Goal: Find specific page/section: Find specific page/section

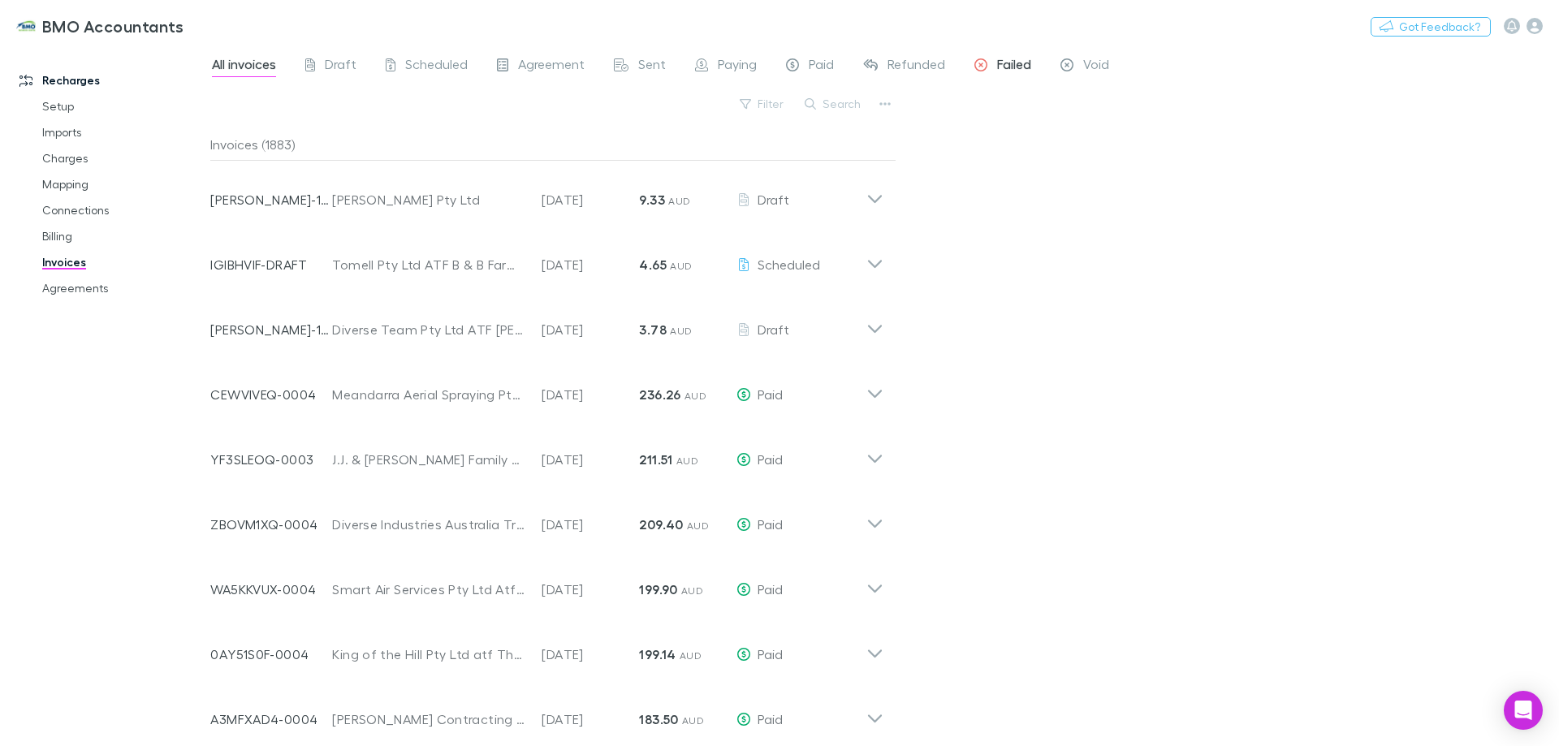
click at [1001, 63] on span "Failed" at bounding box center [1014, 66] width 34 height 21
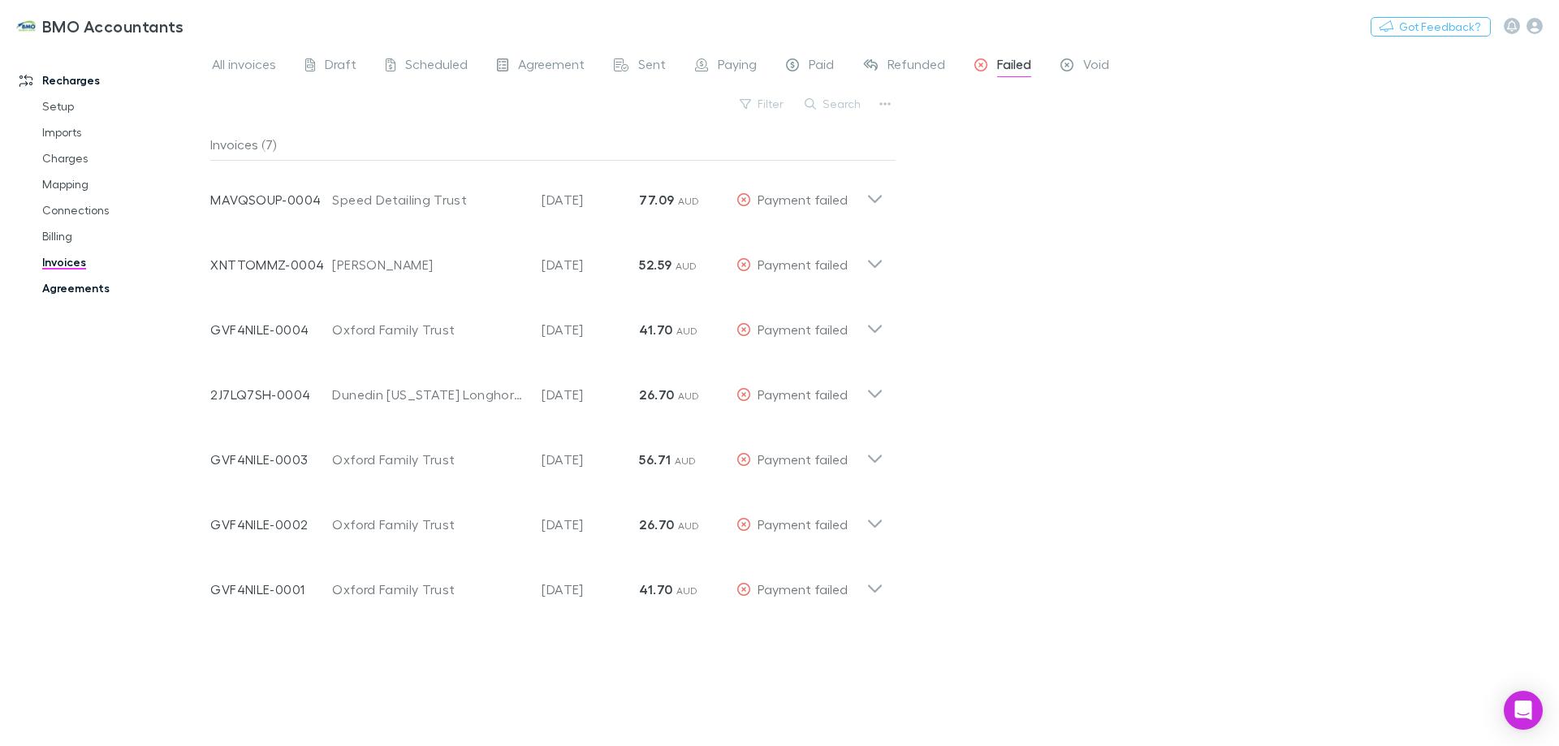
click at [76, 283] on link "Agreements" at bounding box center [122, 288] width 193 height 26
